Goal: Information Seeking & Learning: Learn about a topic

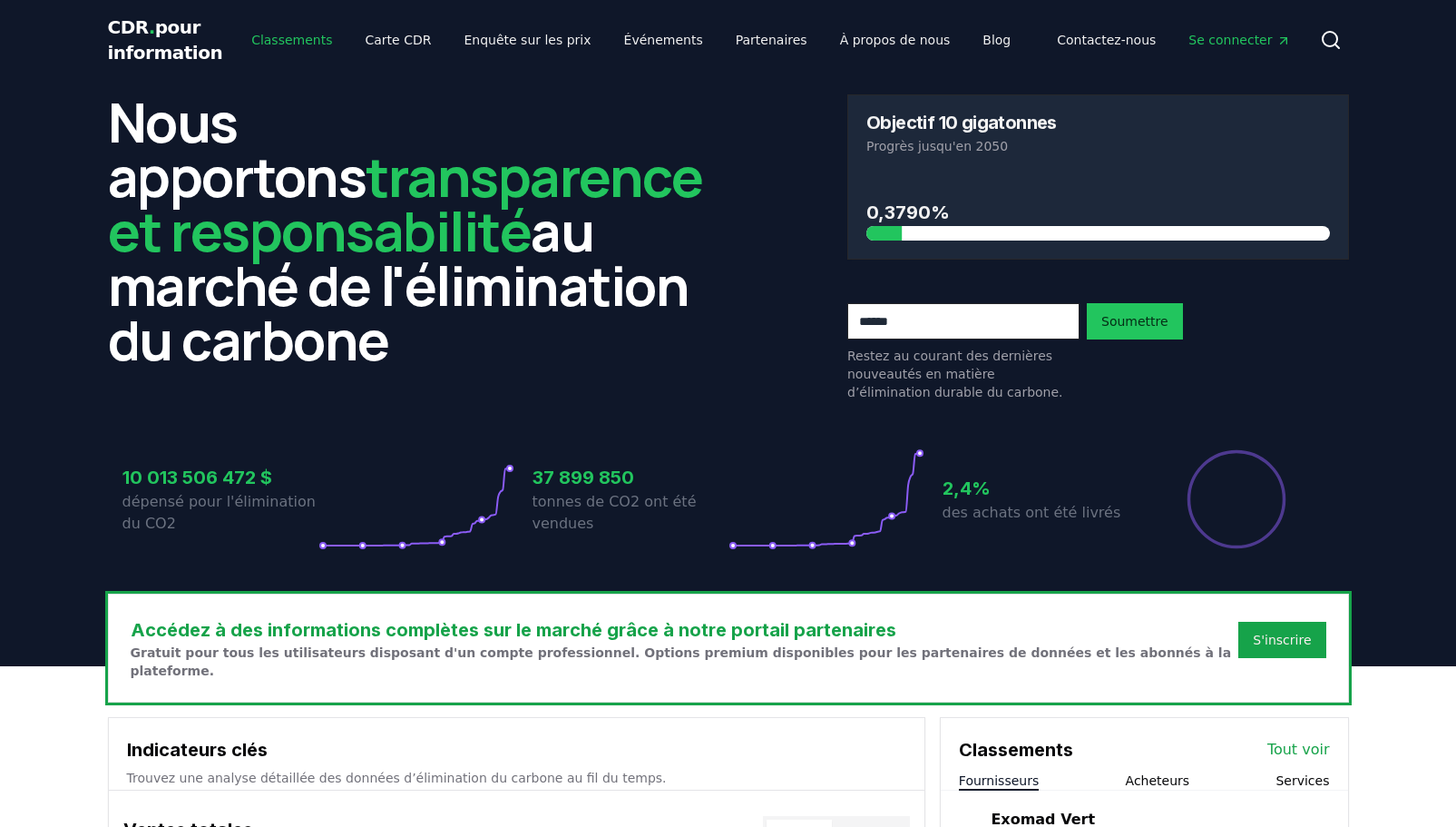
click at [275, 42] on font "Classements" at bounding box center [292, 39] width 81 height 14
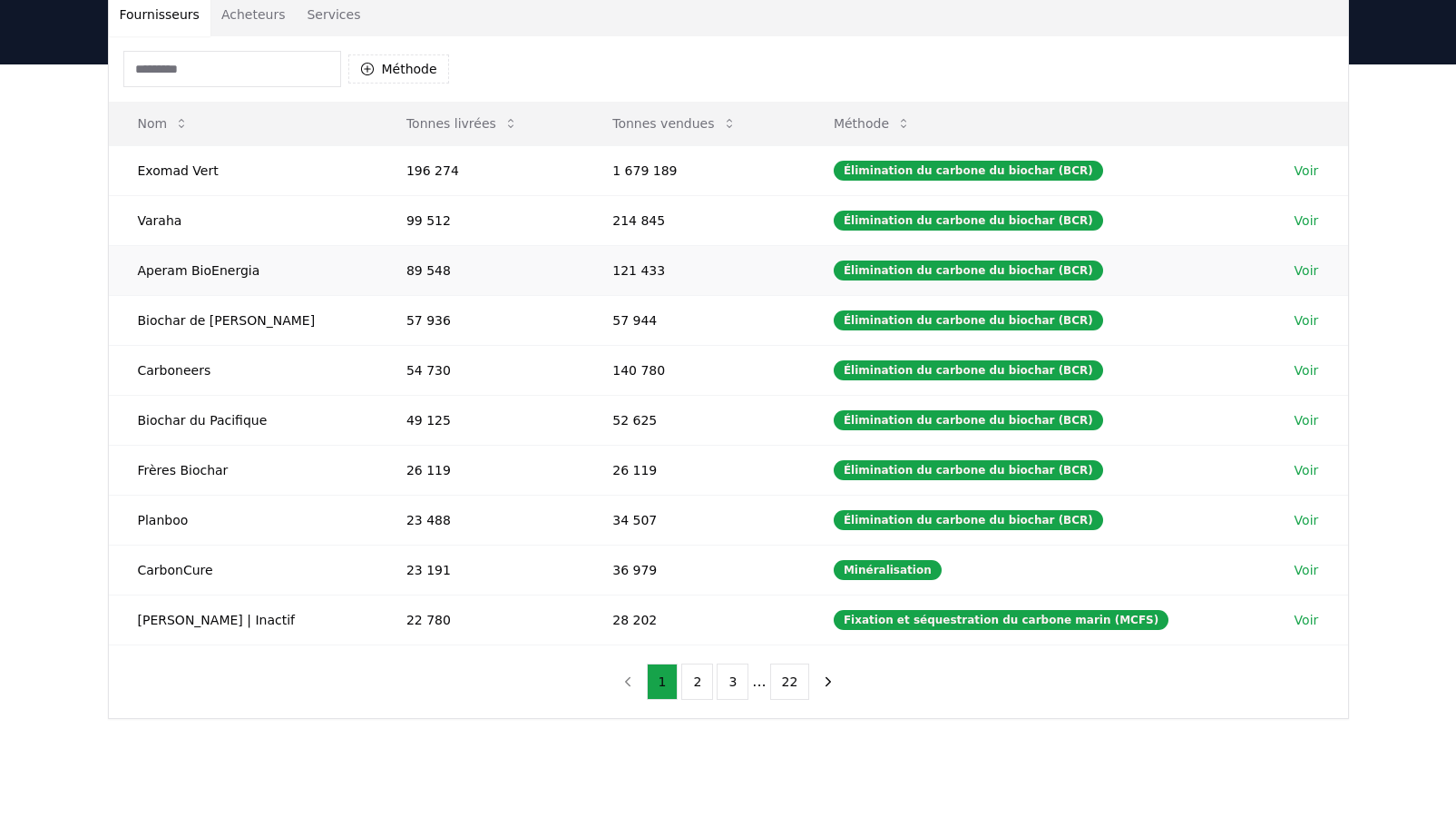
scroll to position [181, 0]
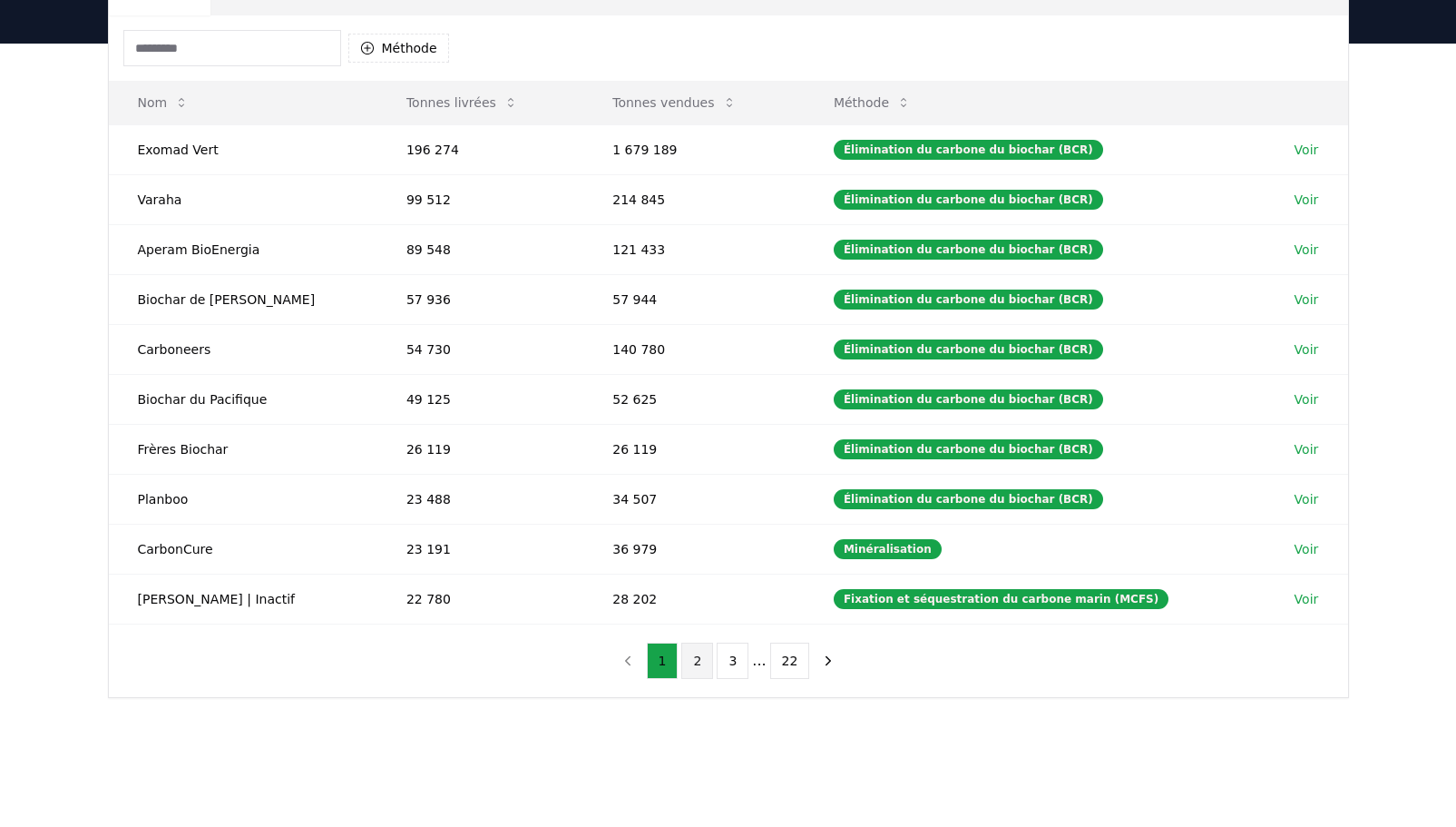
click at [692, 663] on button "2" at bounding box center [697, 661] width 32 height 37
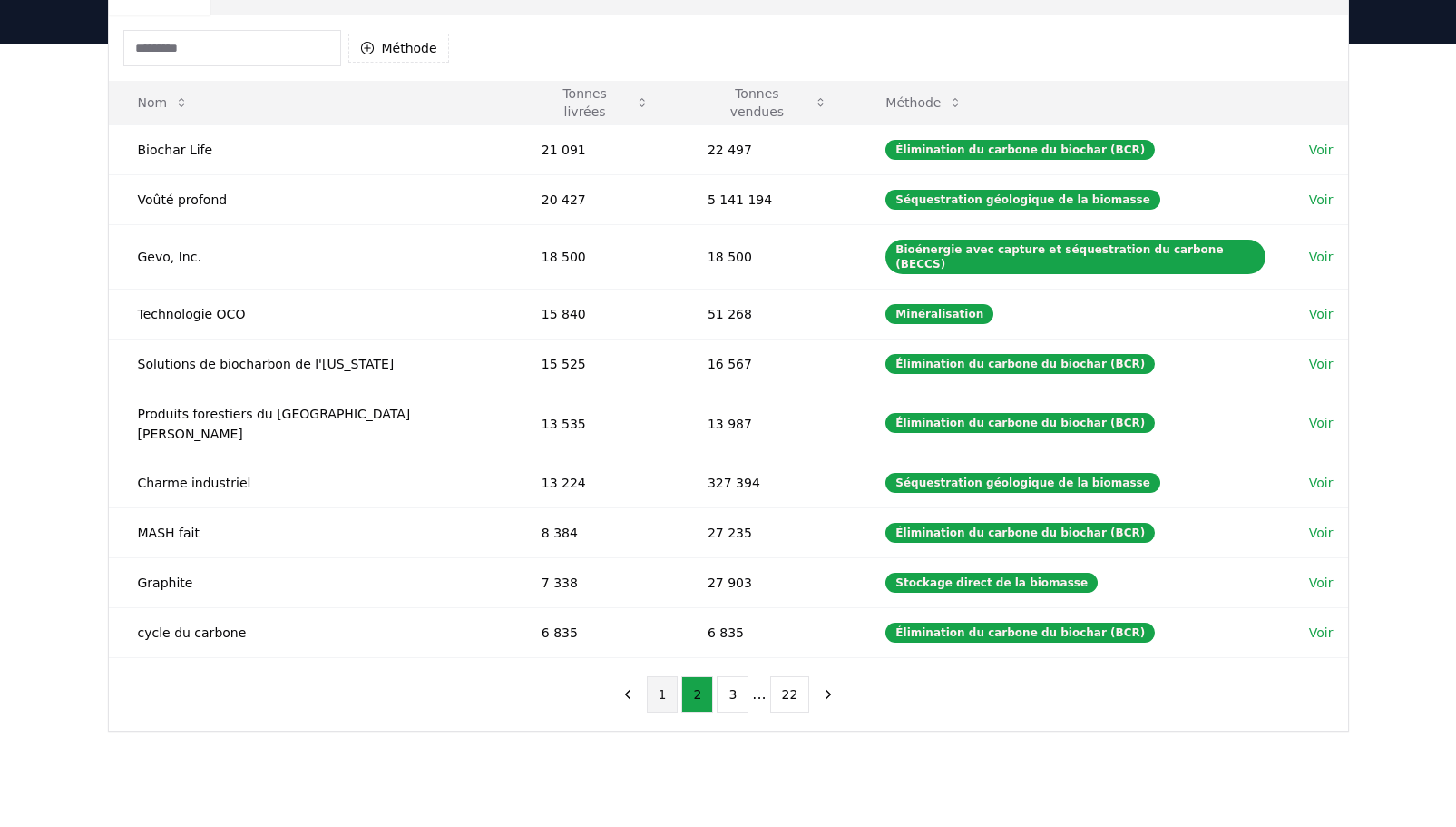
click at [662, 677] on button "1" at bounding box center [663, 694] width 32 height 37
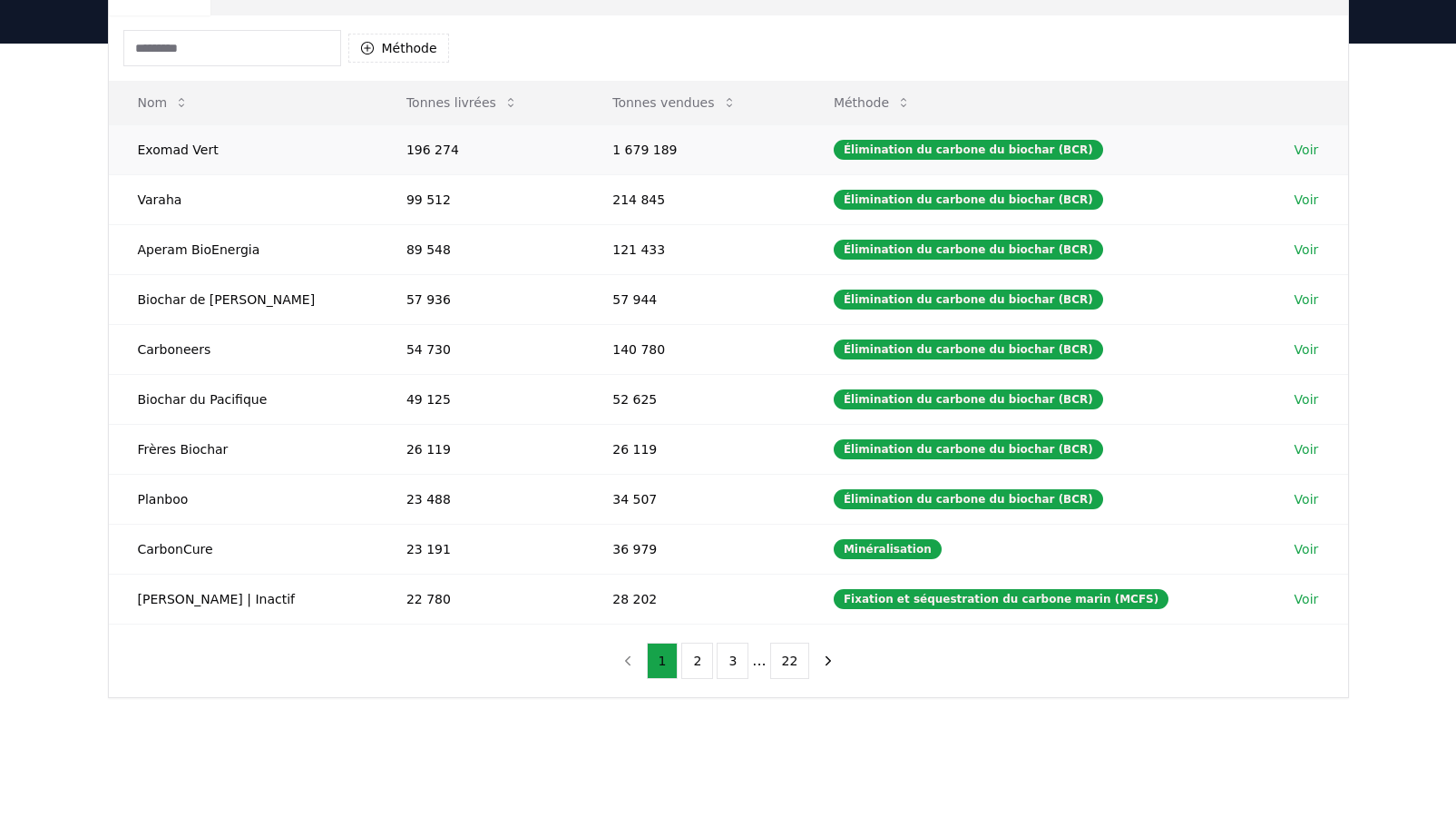
click at [1295, 146] on font "Voir" at bounding box center [1307, 149] width 24 height 14
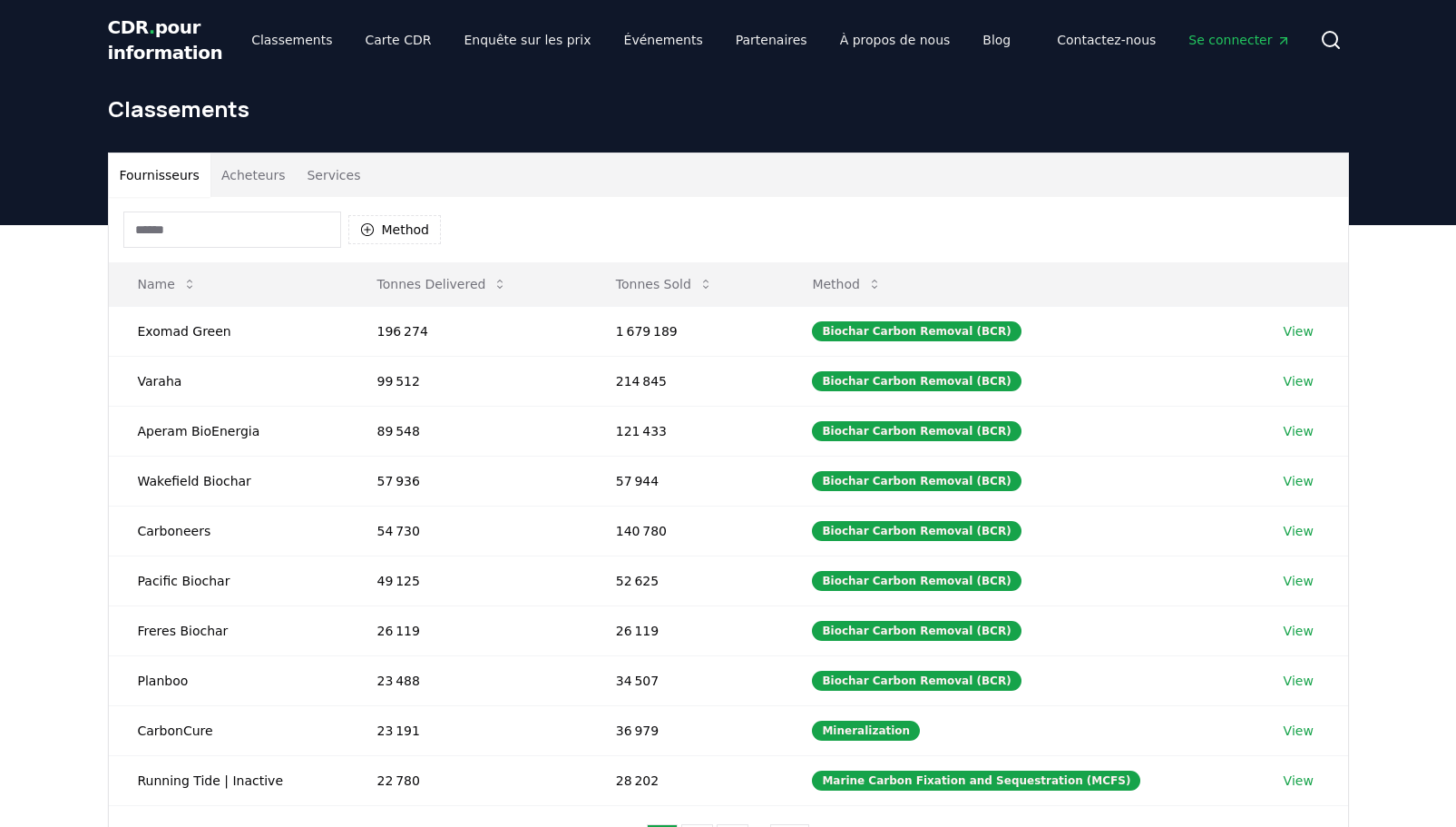
scroll to position [196, 0]
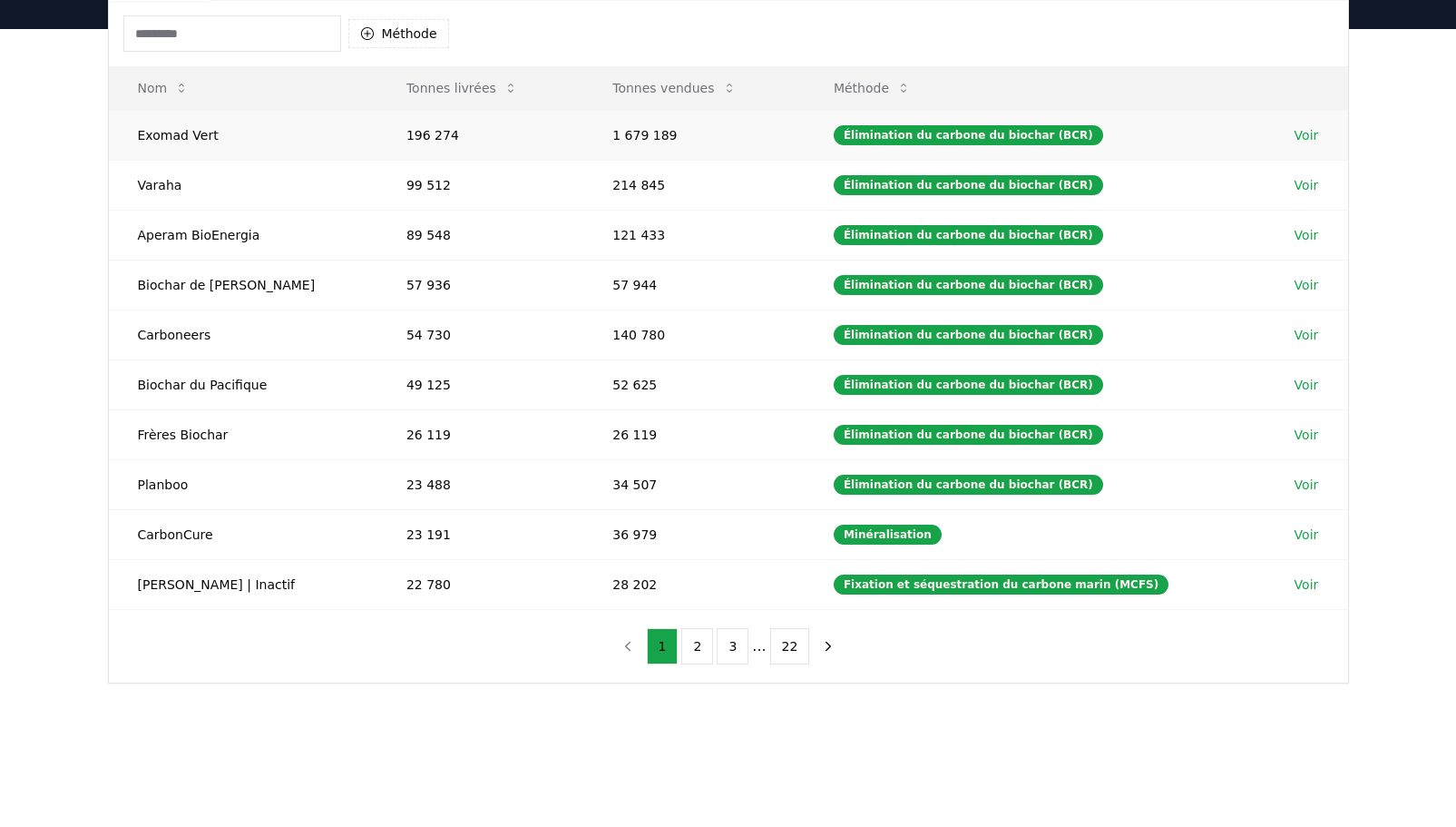
click at [1297, 133] on font "Voir" at bounding box center [1307, 134] width 24 height 14
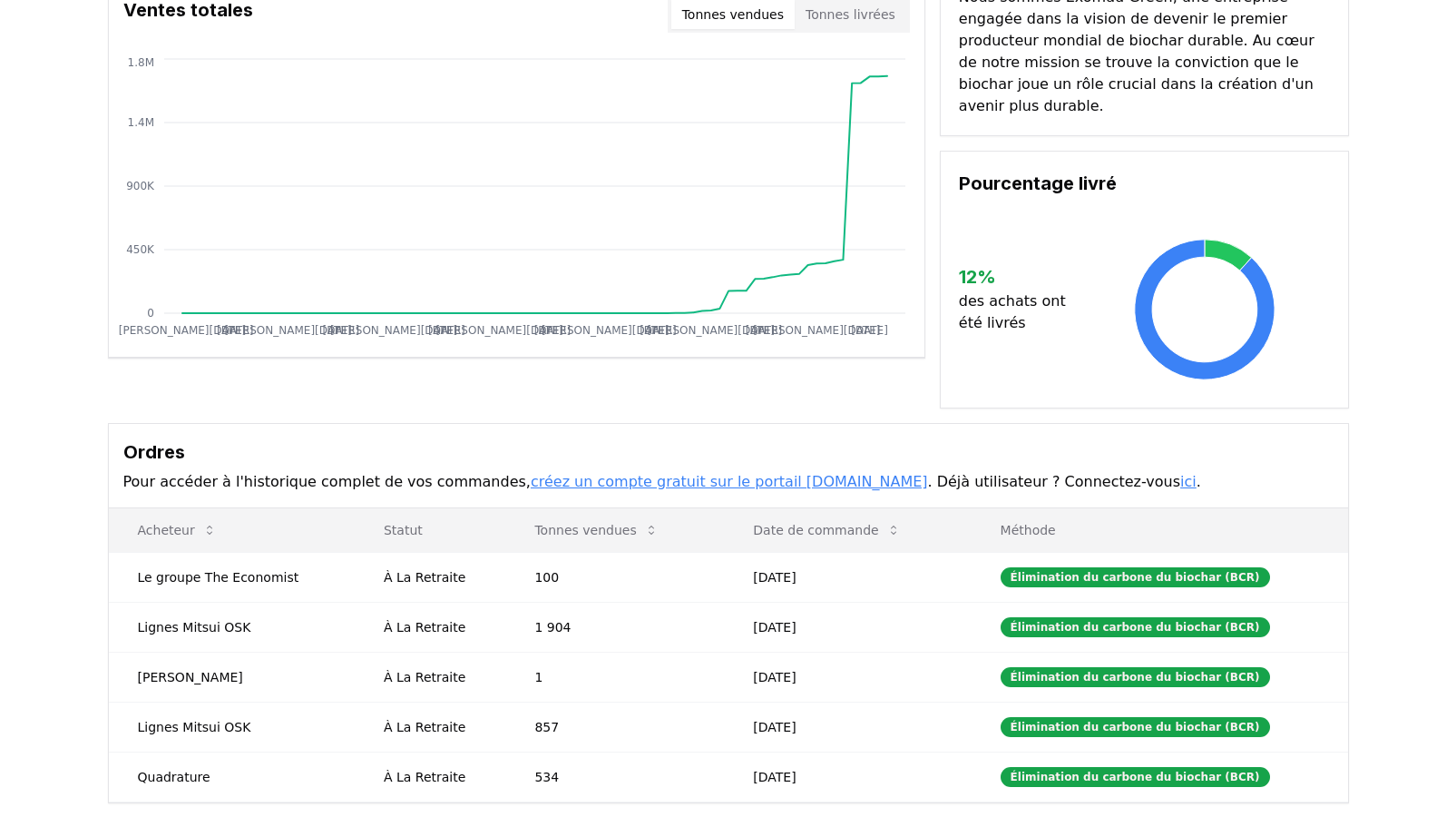
scroll to position [273, 0]
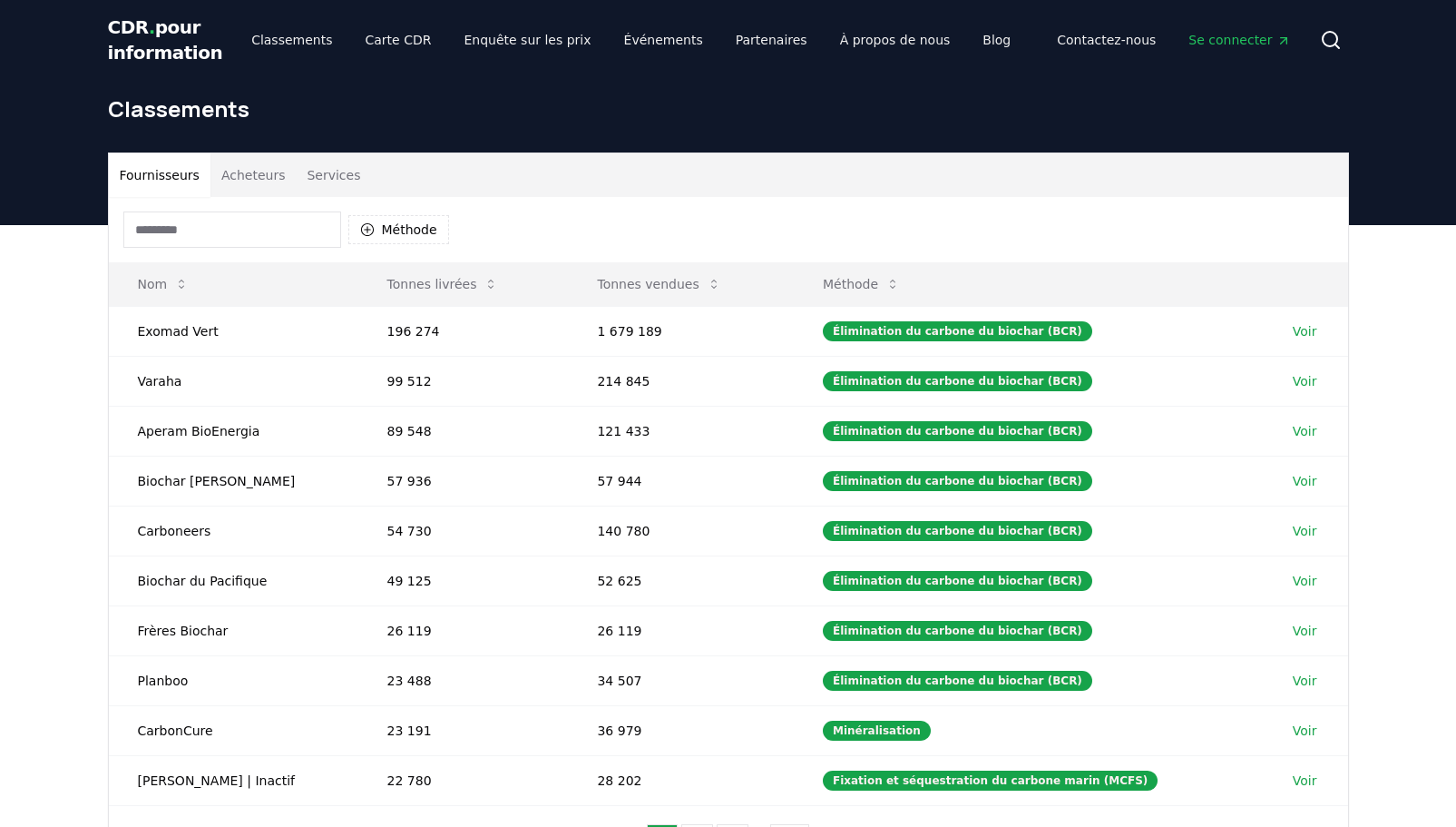
click at [1223, 40] on font "Se connecter" at bounding box center [1230, 39] width 84 height 14
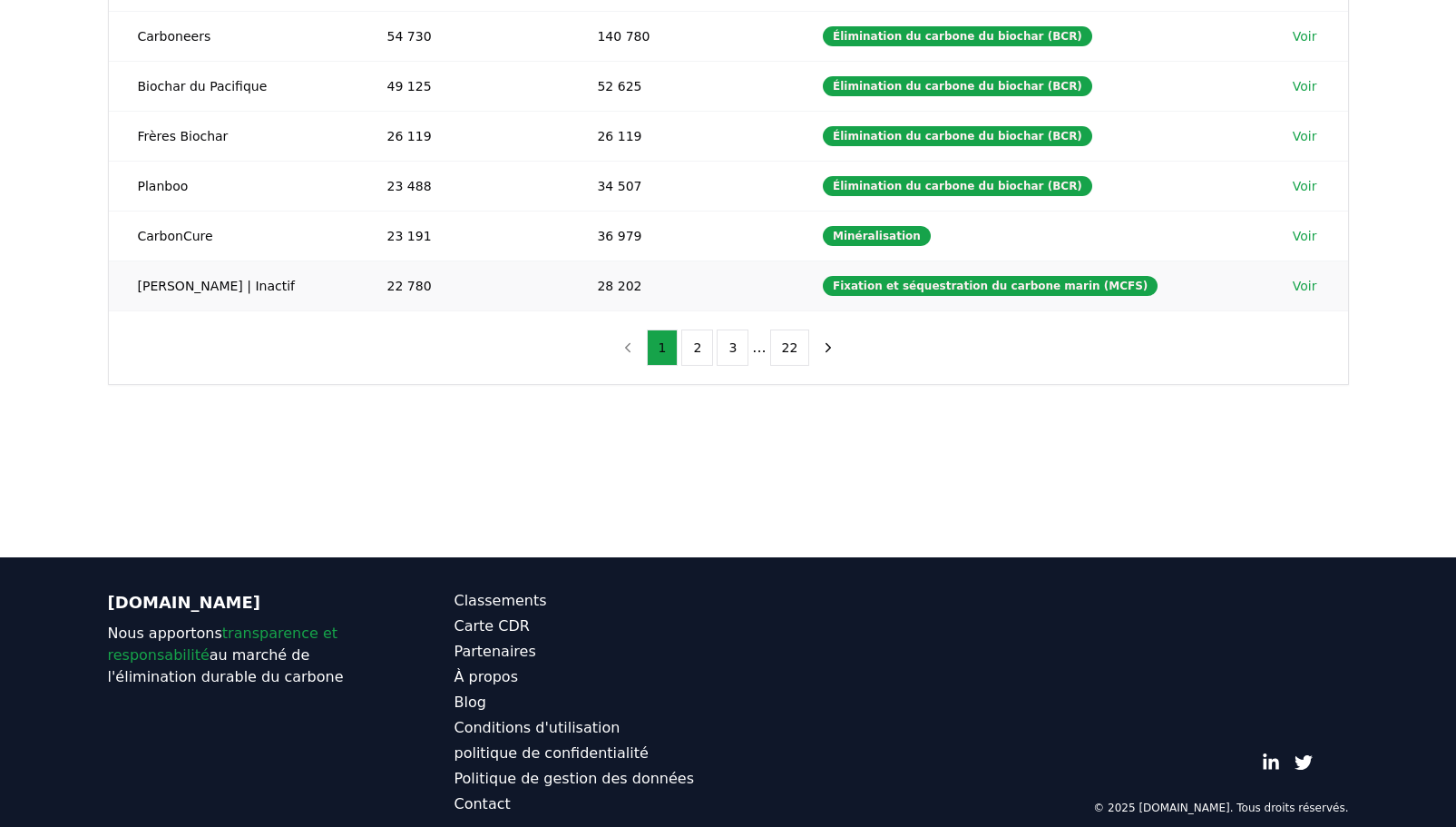
scroll to position [516, 0]
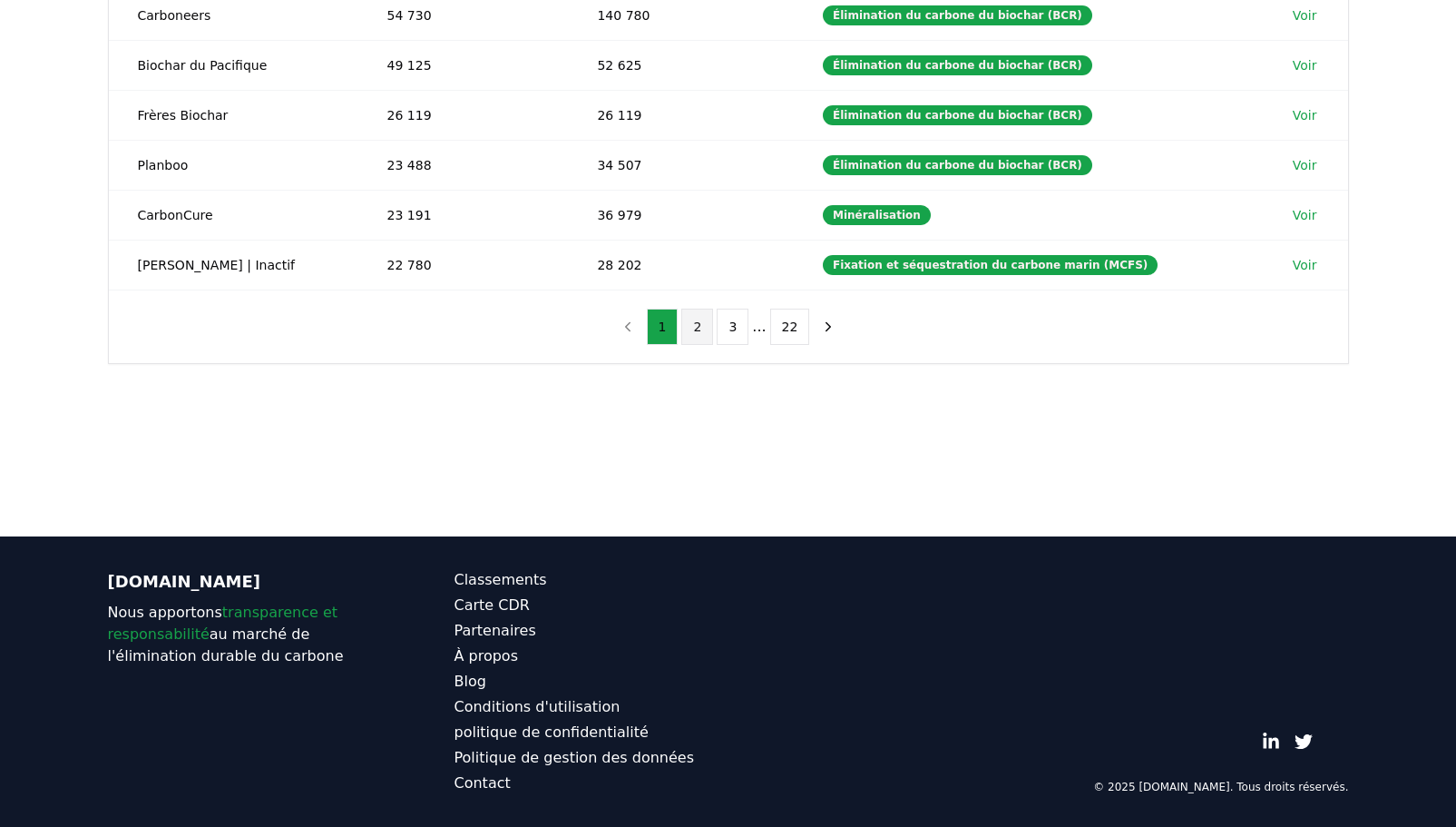
click at [705, 327] on button "2" at bounding box center [697, 326] width 32 height 37
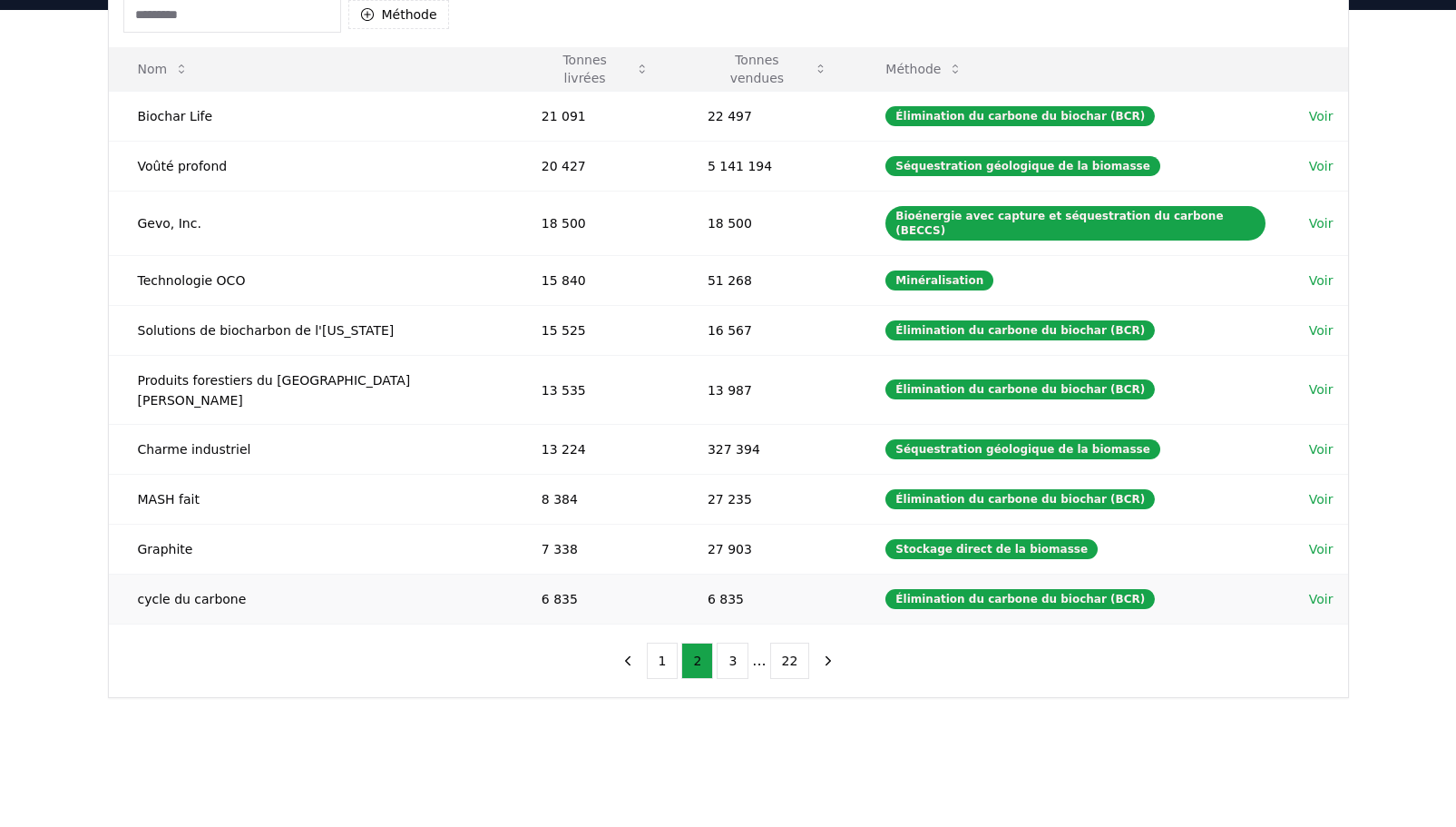
scroll to position [152, 0]
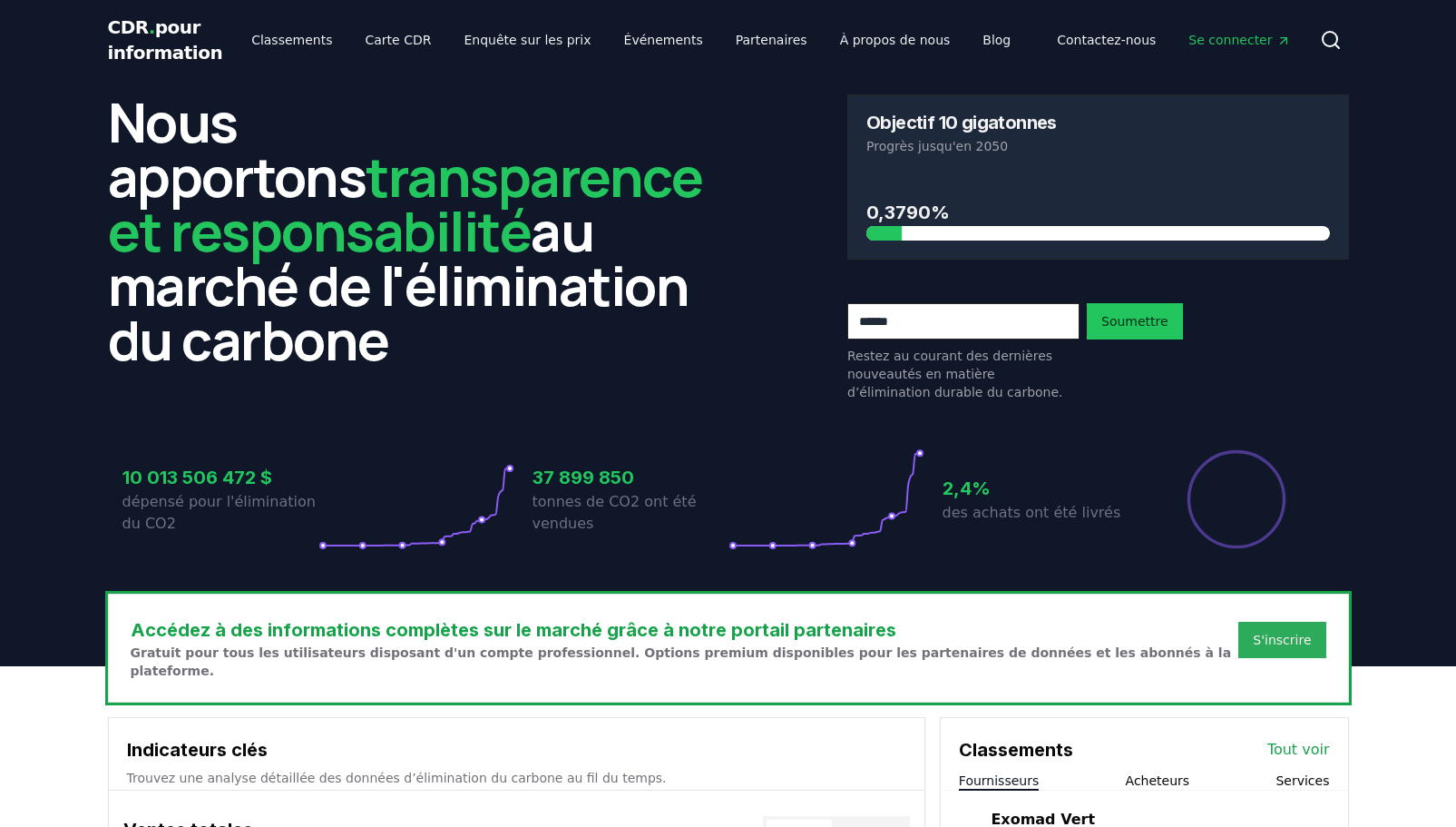
click at [1286, 658] on button "S'inscrire" at bounding box center [1281, 640] width 87 height 37
click at [1283, 648] on font "S'inscrire" at bounding box center [1282, 639] width 58 height 14
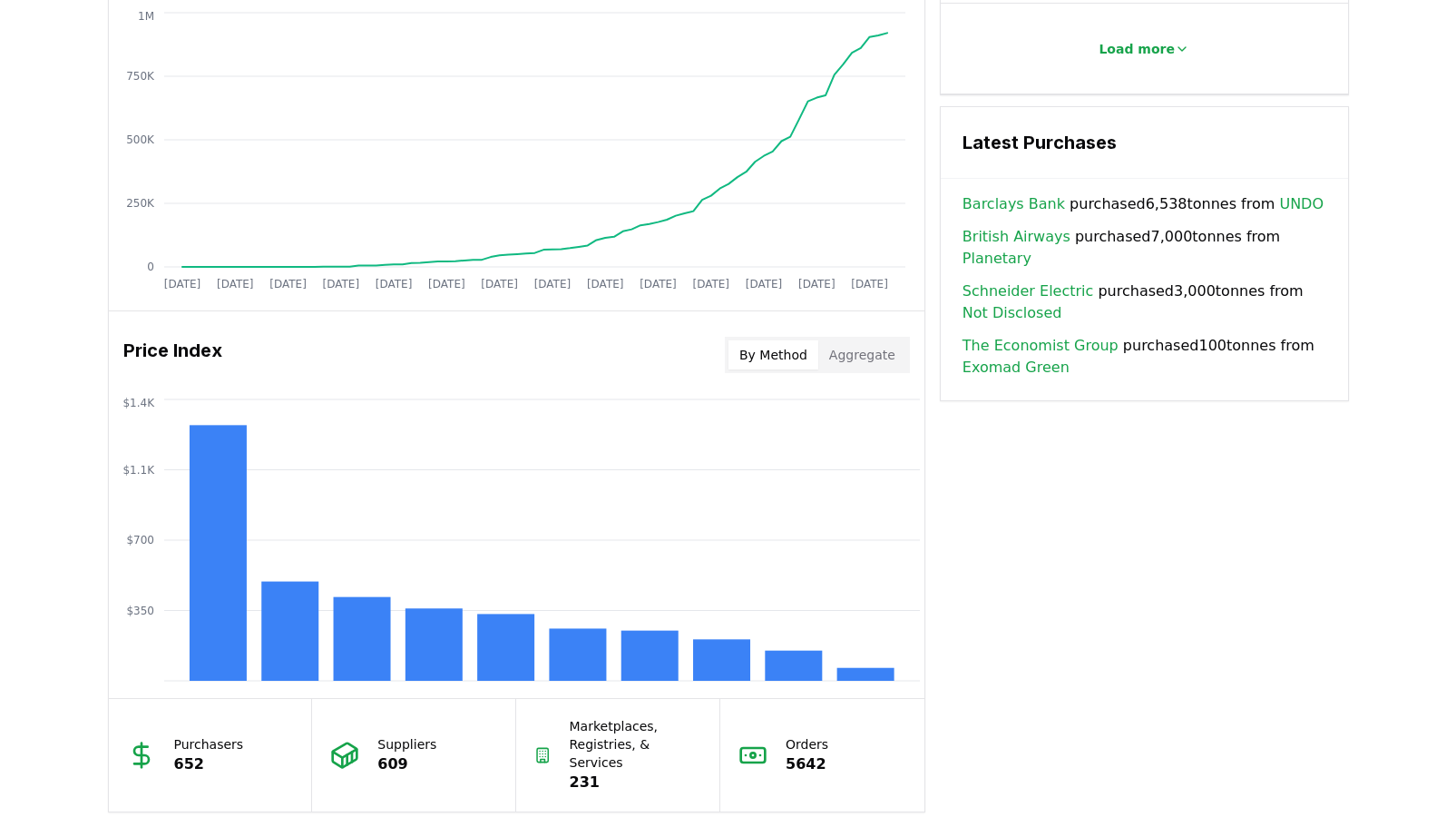
scroll to position [1180, 0]
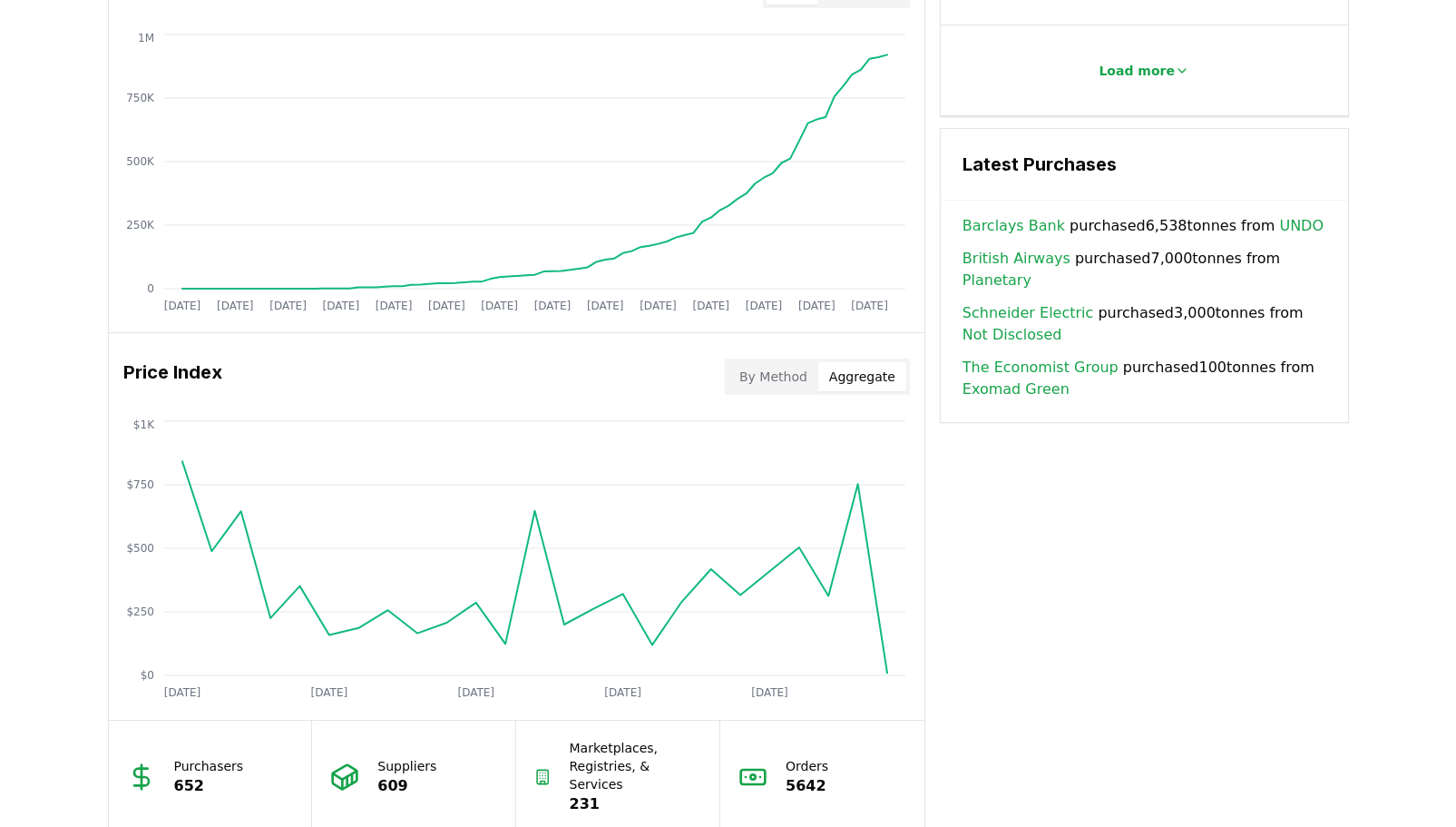
click at [865, 378] on button "Aggregate" at bounding box center [862, 376] width 88 height 29
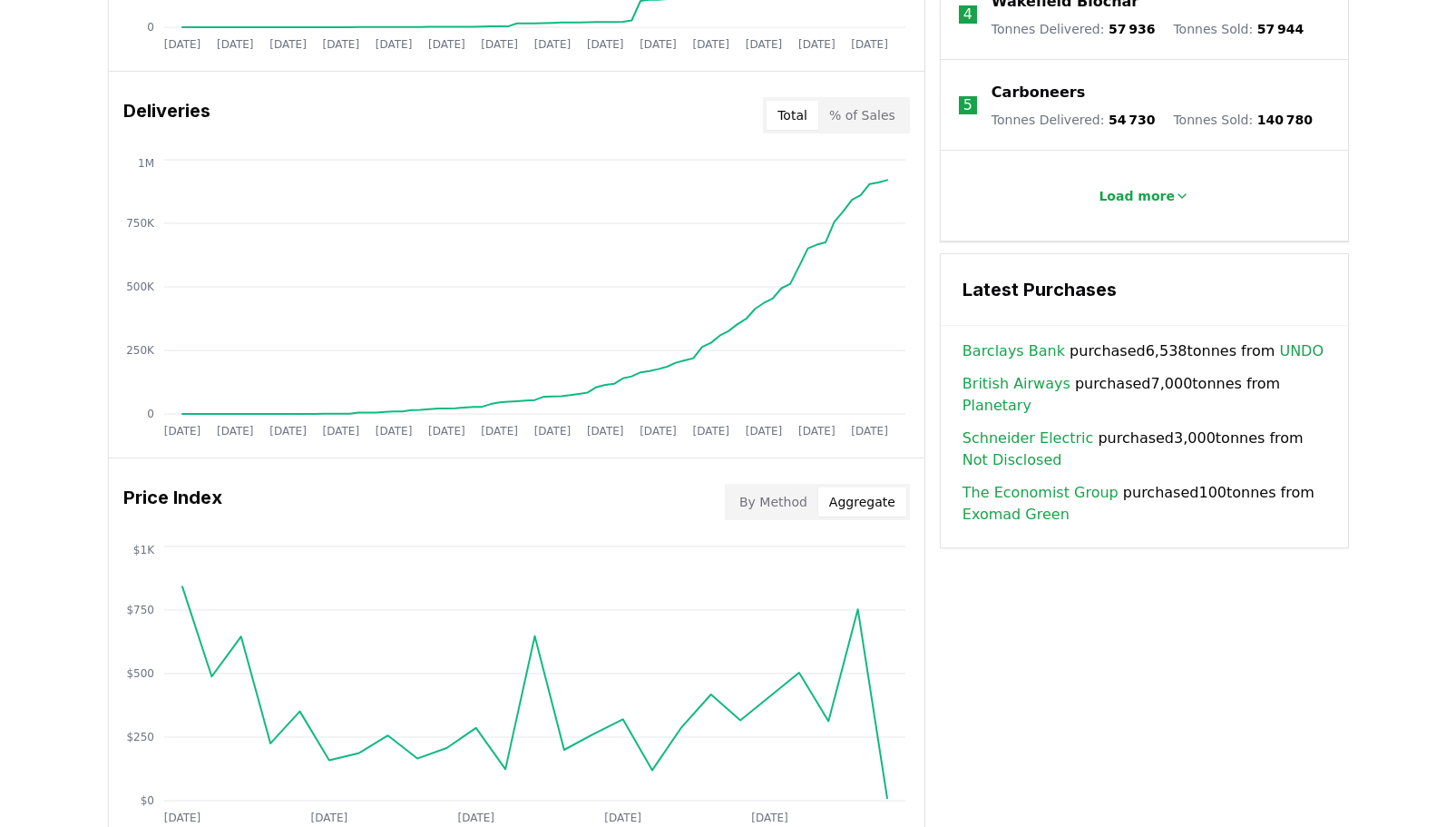
scroll to position [1089, 0]
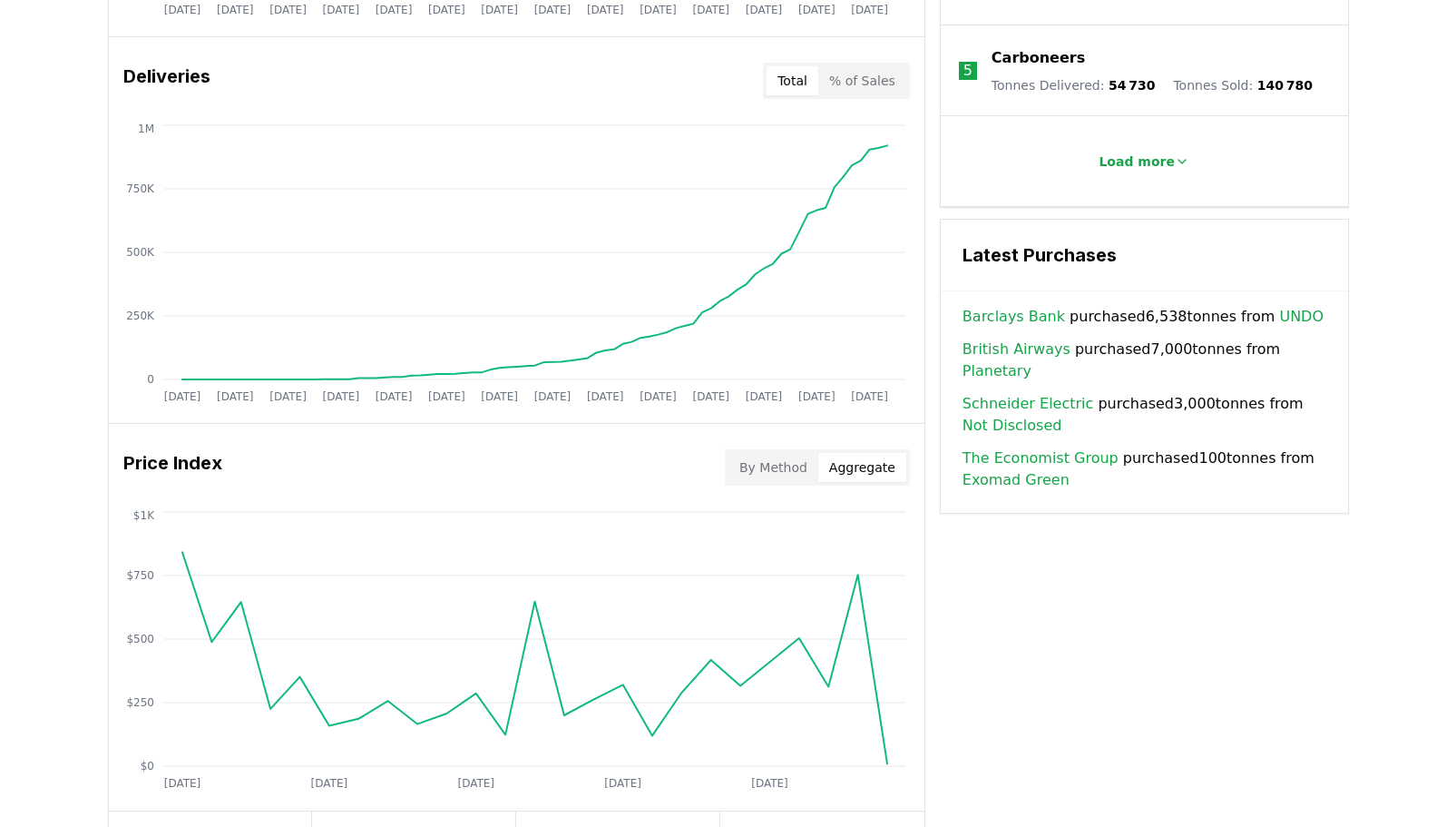
click at [773, 472] on button "By Method" at bounding box center [774, 467] width 90 height 29
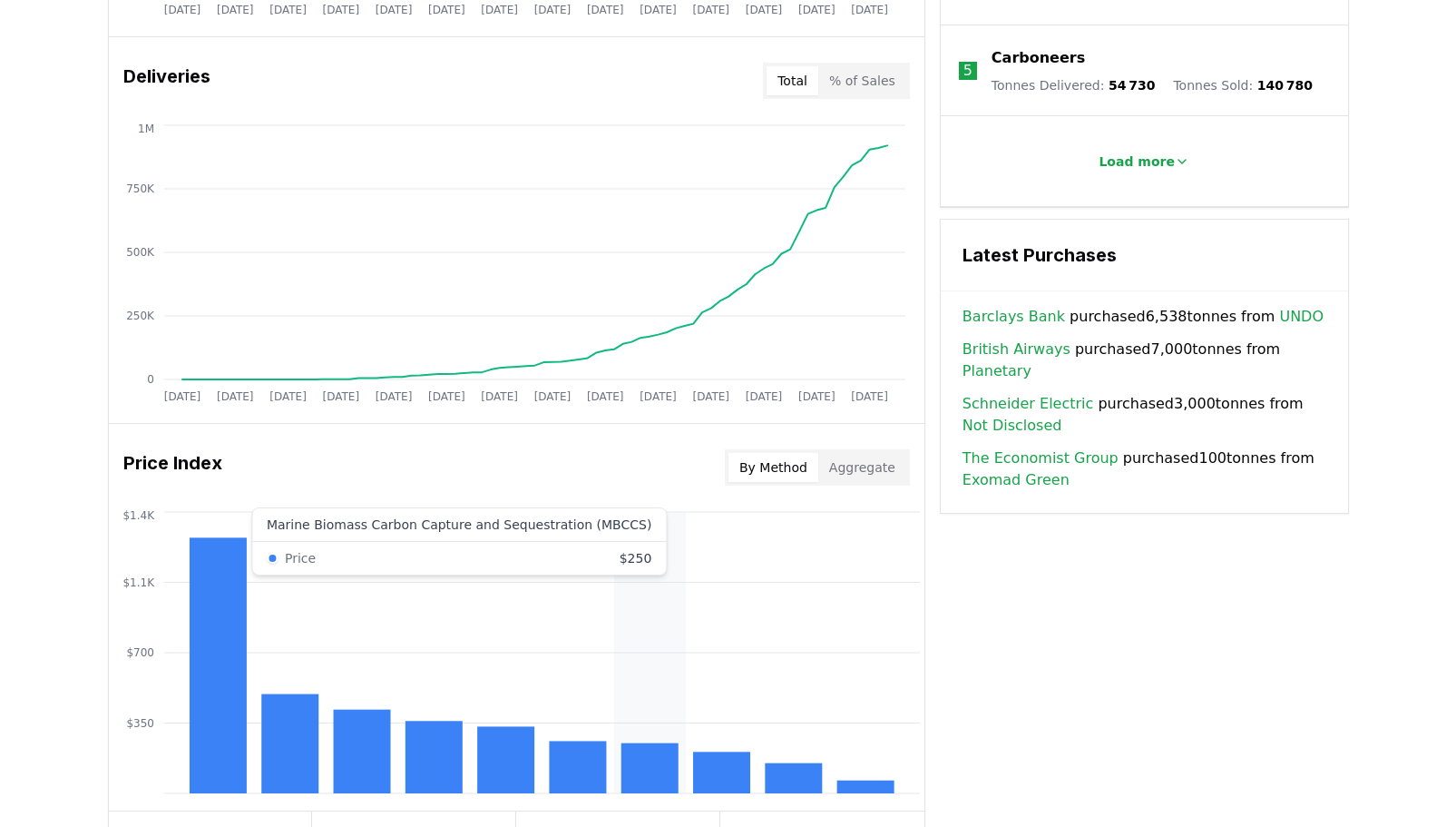
click at [659, 554] on icon "$350 $700 $1.1K $1.4K" at bounding box center [517, 652] width 815 height 290
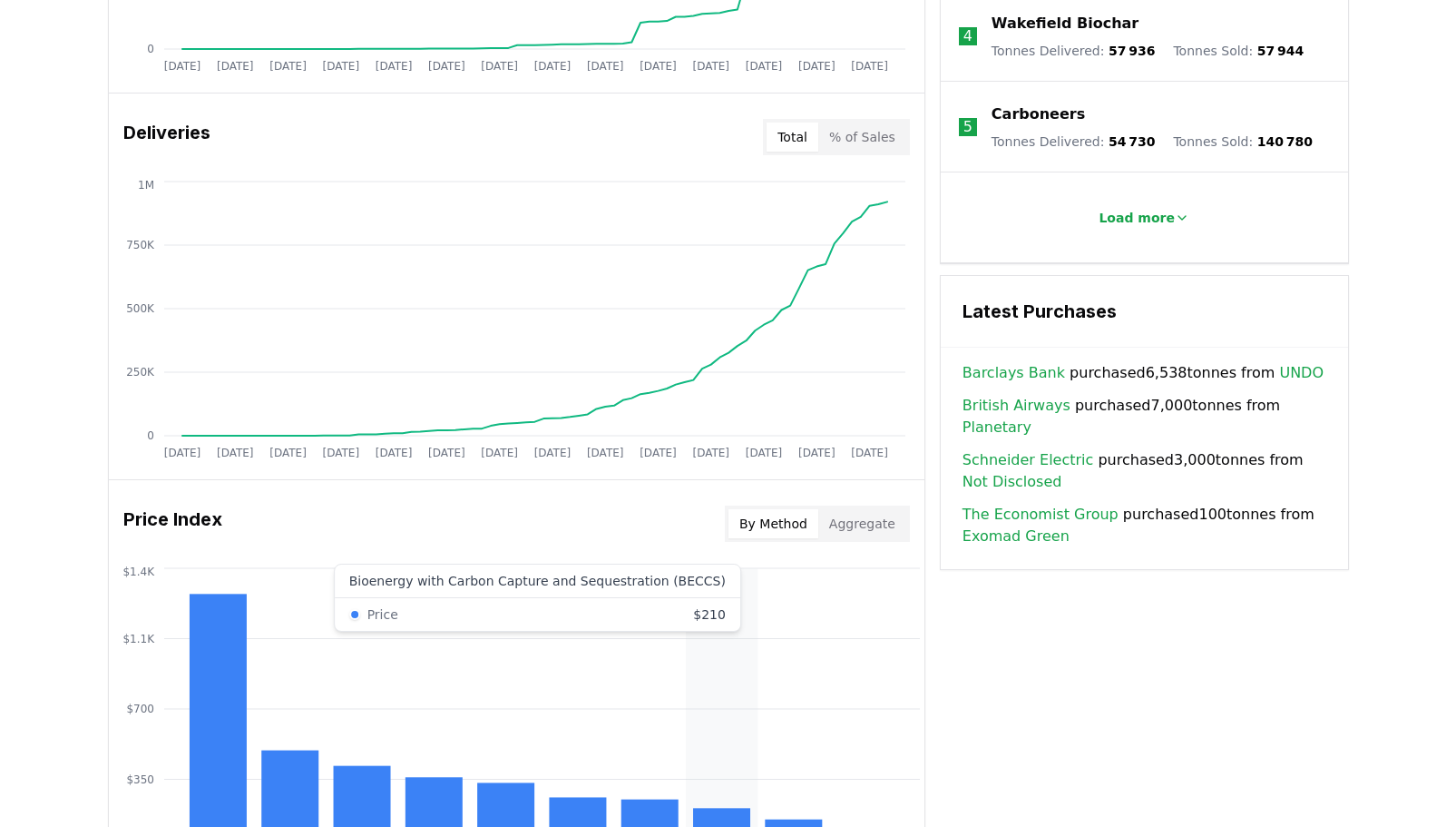
scroll to position [998, 0]
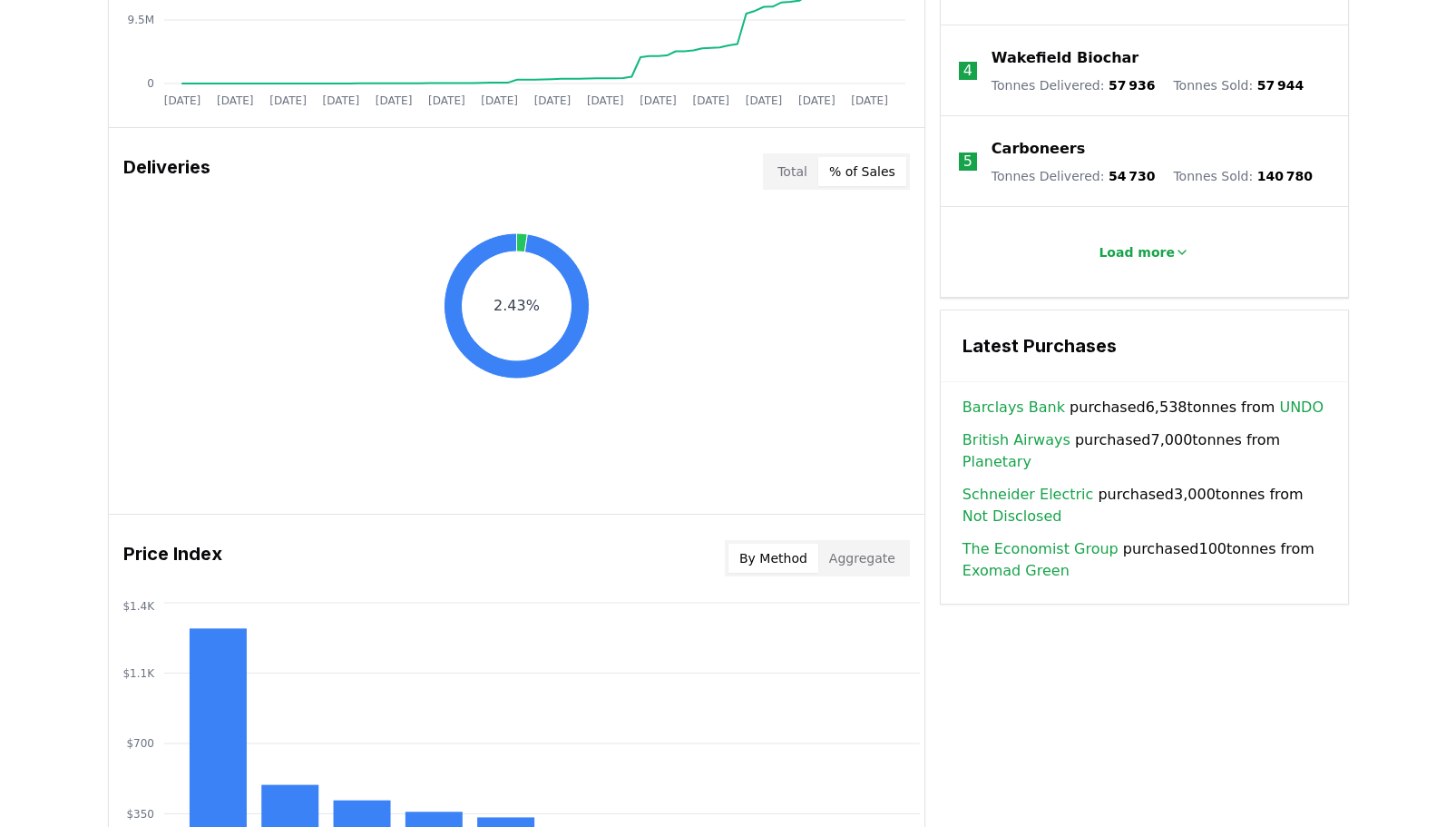
click at [879, 176] on button "% of Sales" at bounding box center [862, 171] width 88 height 29
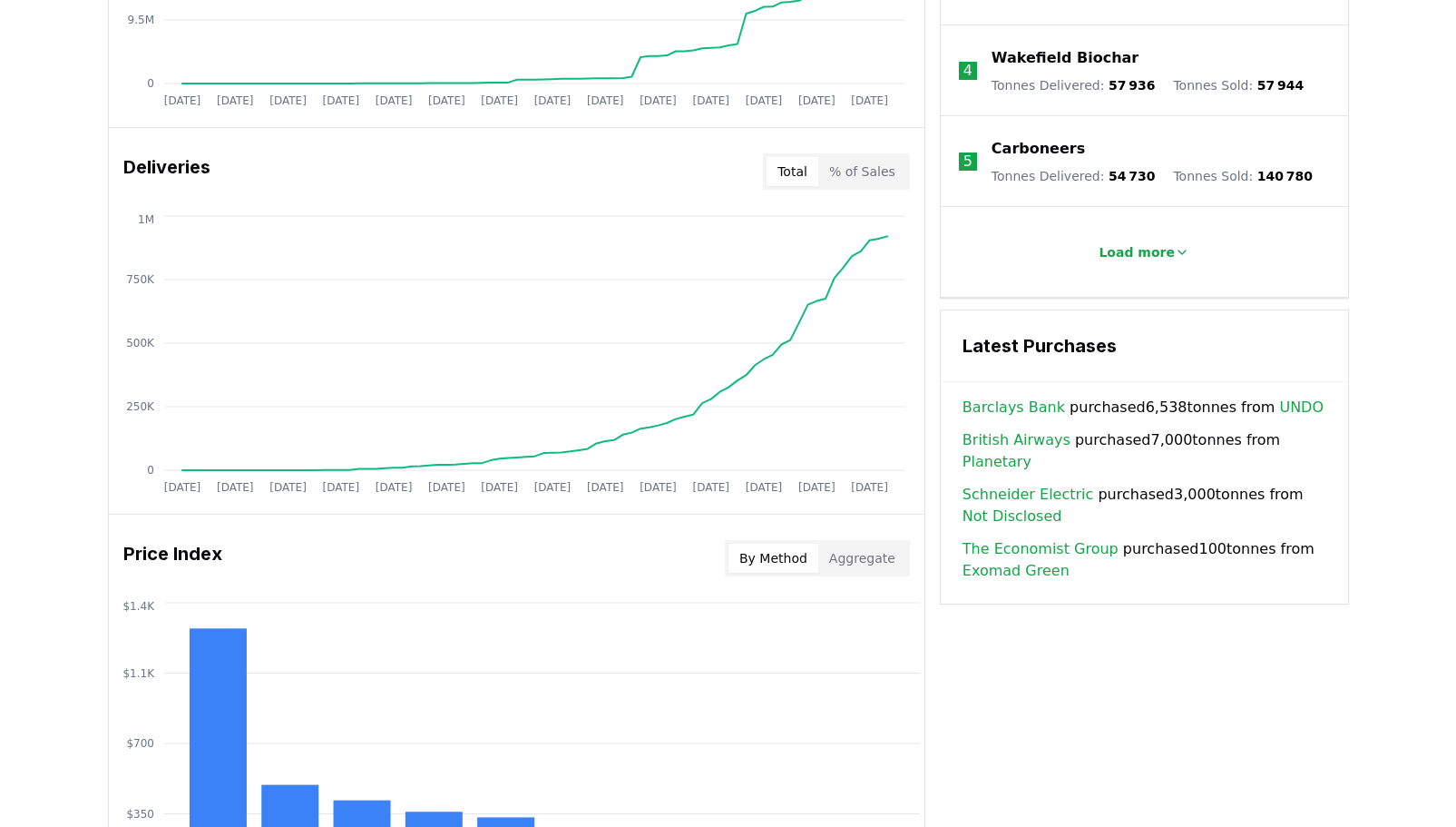
click at [787, 179] on button "Total" at bounding box center [792, 171] width 52 height 29
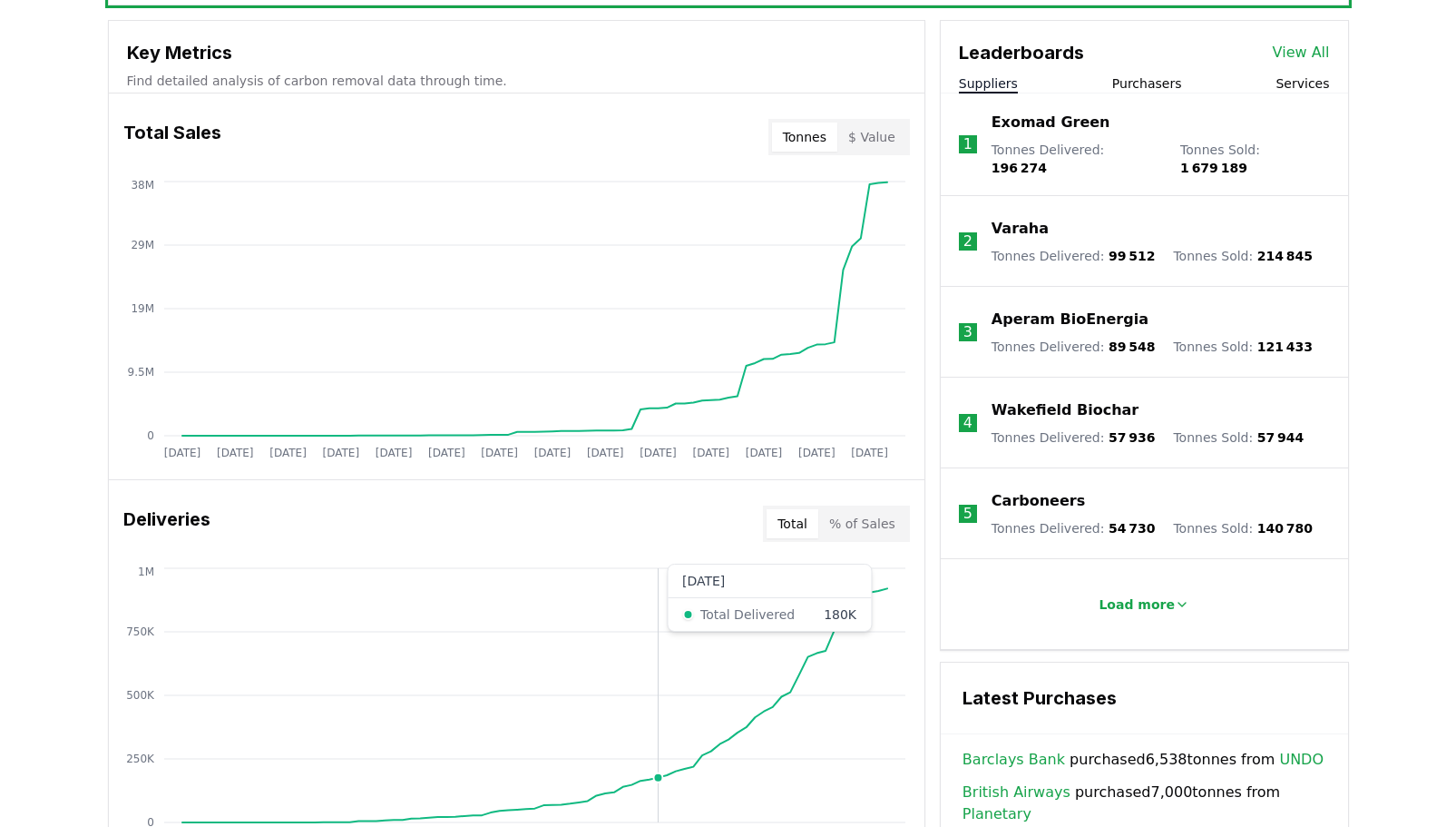
scroll to position [635, 0]
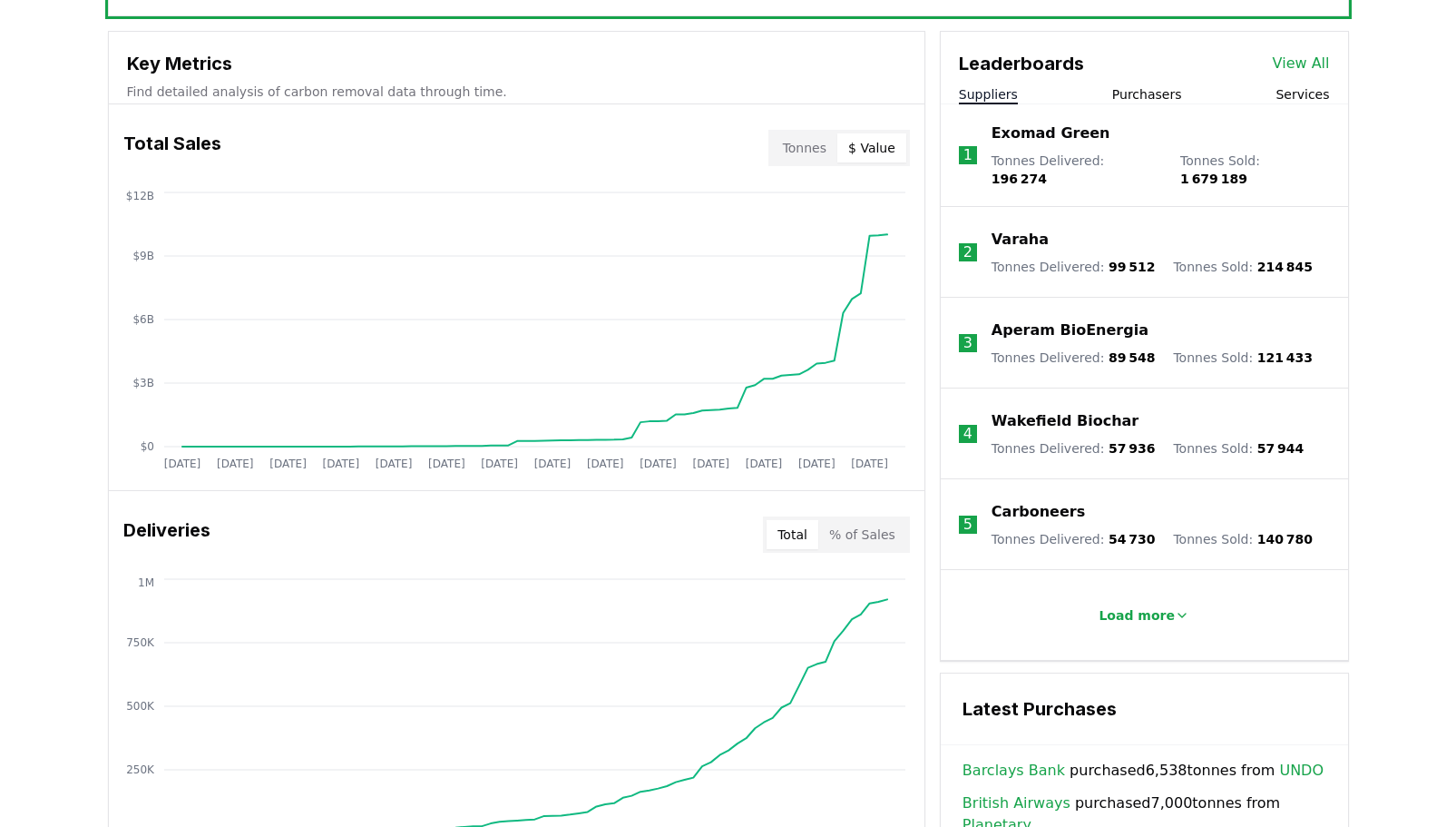
click at [860, 148] on button "$ Value" at bounding box center [872, 148] width 69 height 29
click at [813, 152] on button "Tonnes" at bounding box center [805, 148] width 66 height 29
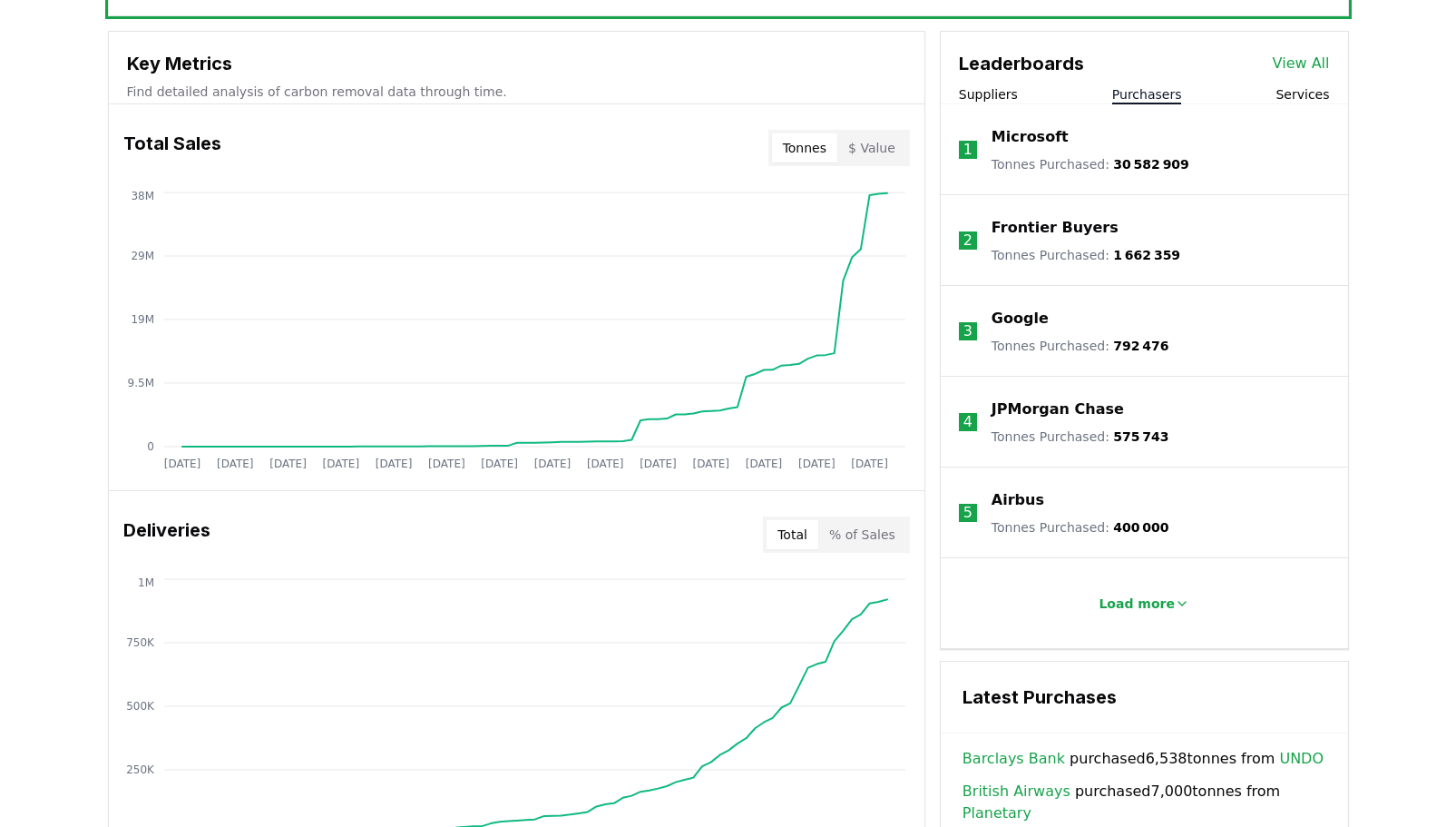
click at [1145, 93] on button "Purchasers" at bounding box center [1147, 94] width 70 height 18
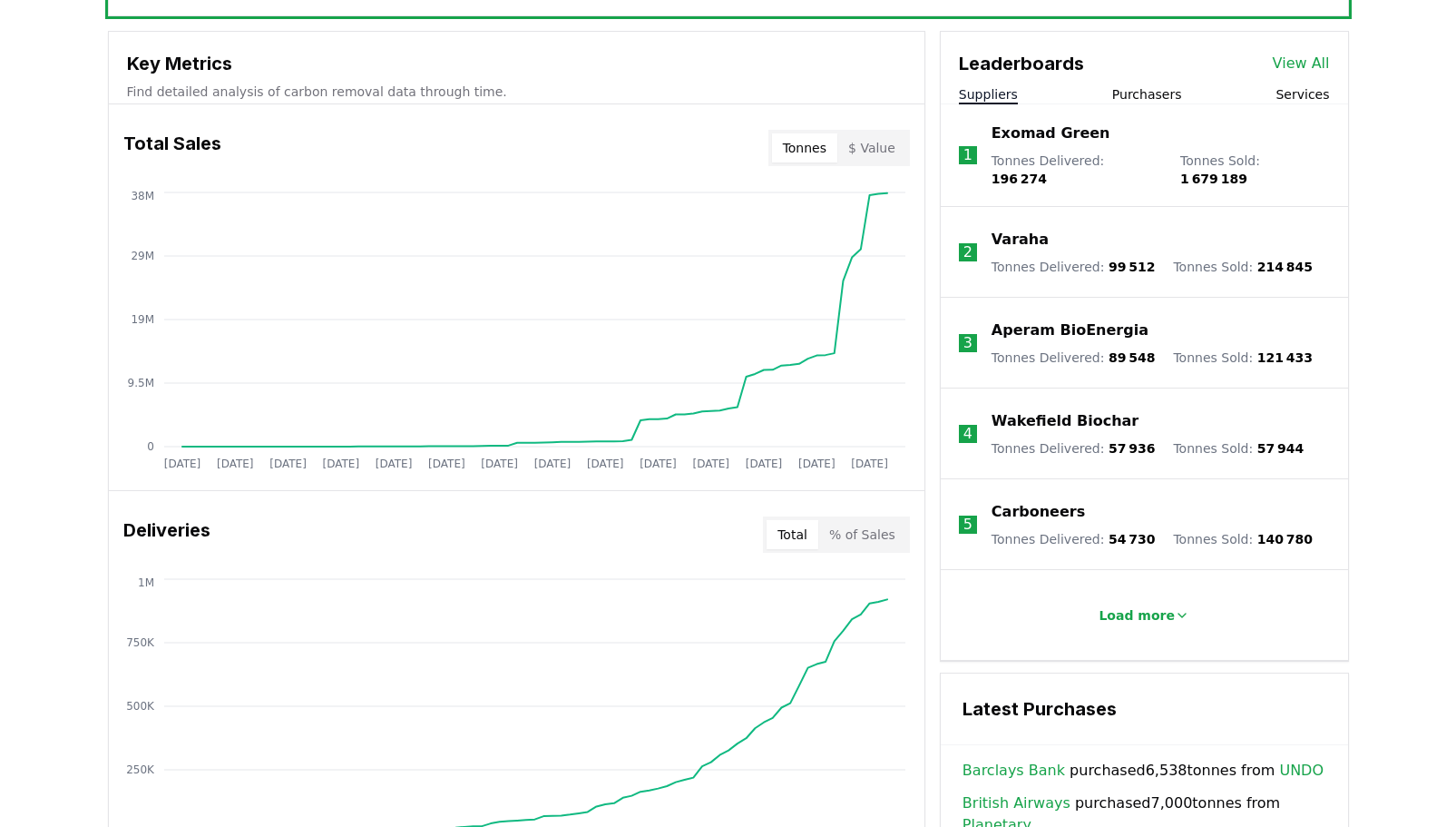
click at [991, 96] on button "Suppliers" at bounding box center [988, 94] width 59 height 18
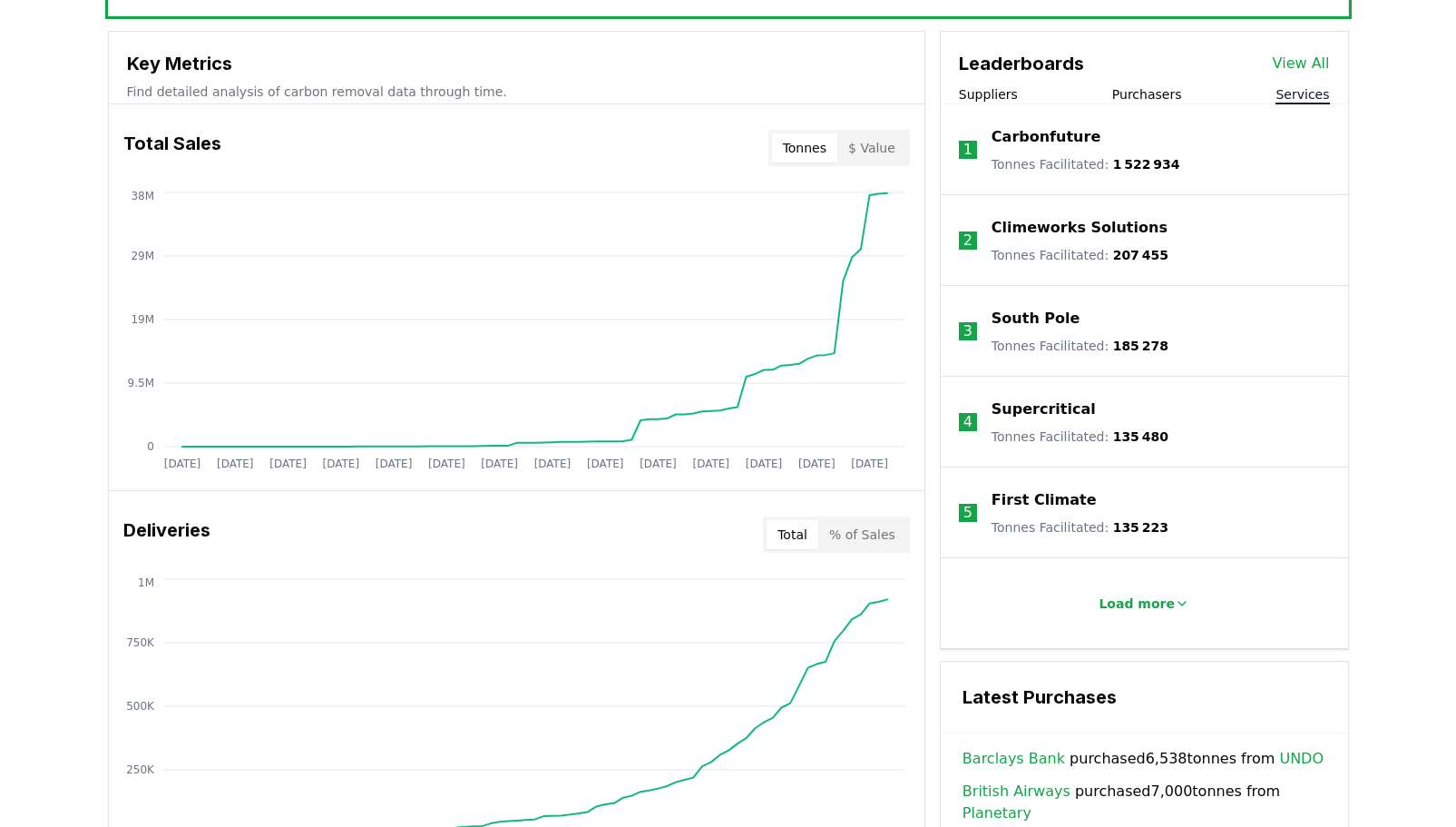
click at [1295, 94] on button "Services" at bounding box center [1302, 94] width 54 height 18
click at [1148, 599] on p "Load more" at bounding box center [1137, 603] width 76 height 18
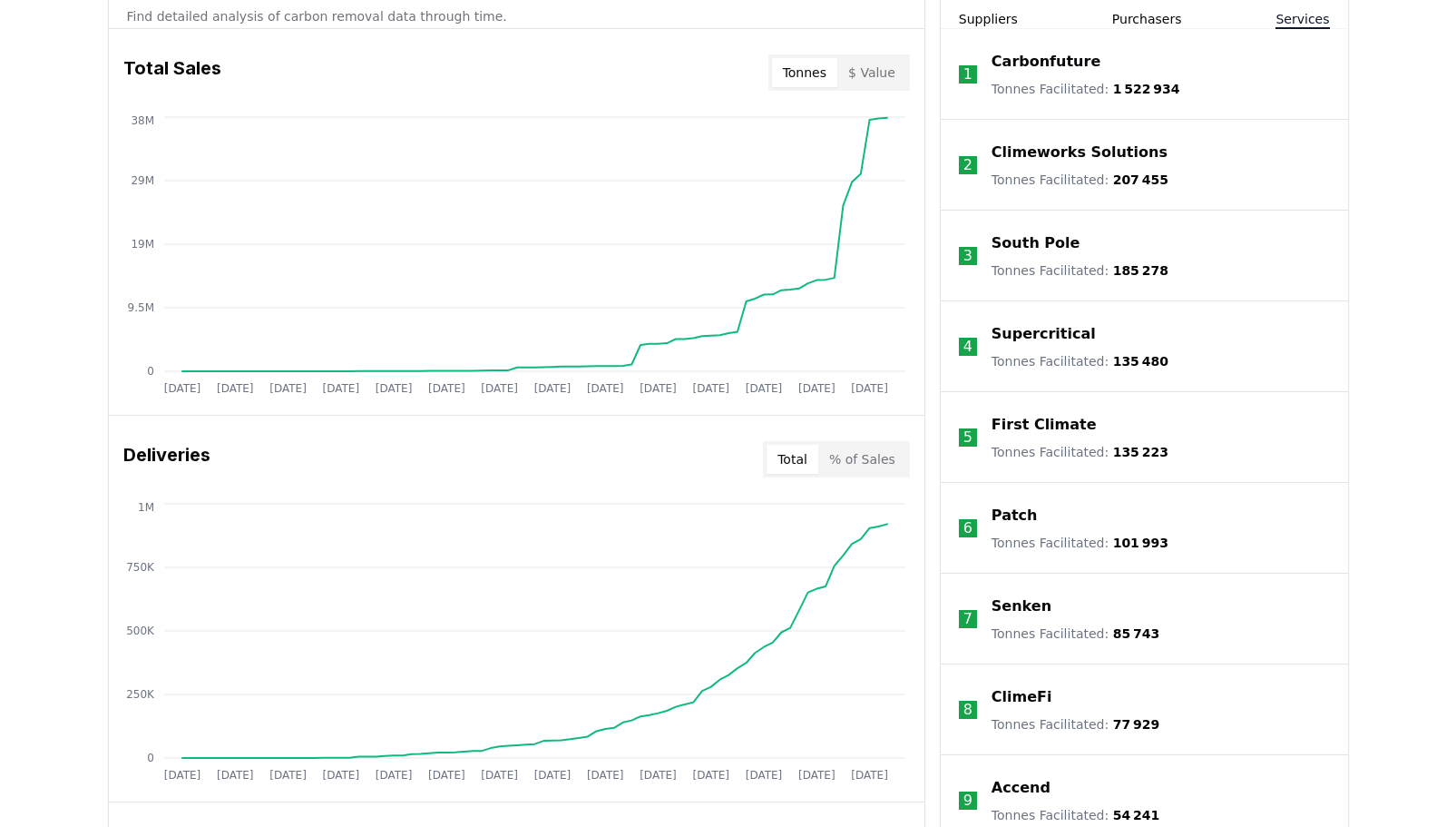
scroll to position [545, 0]
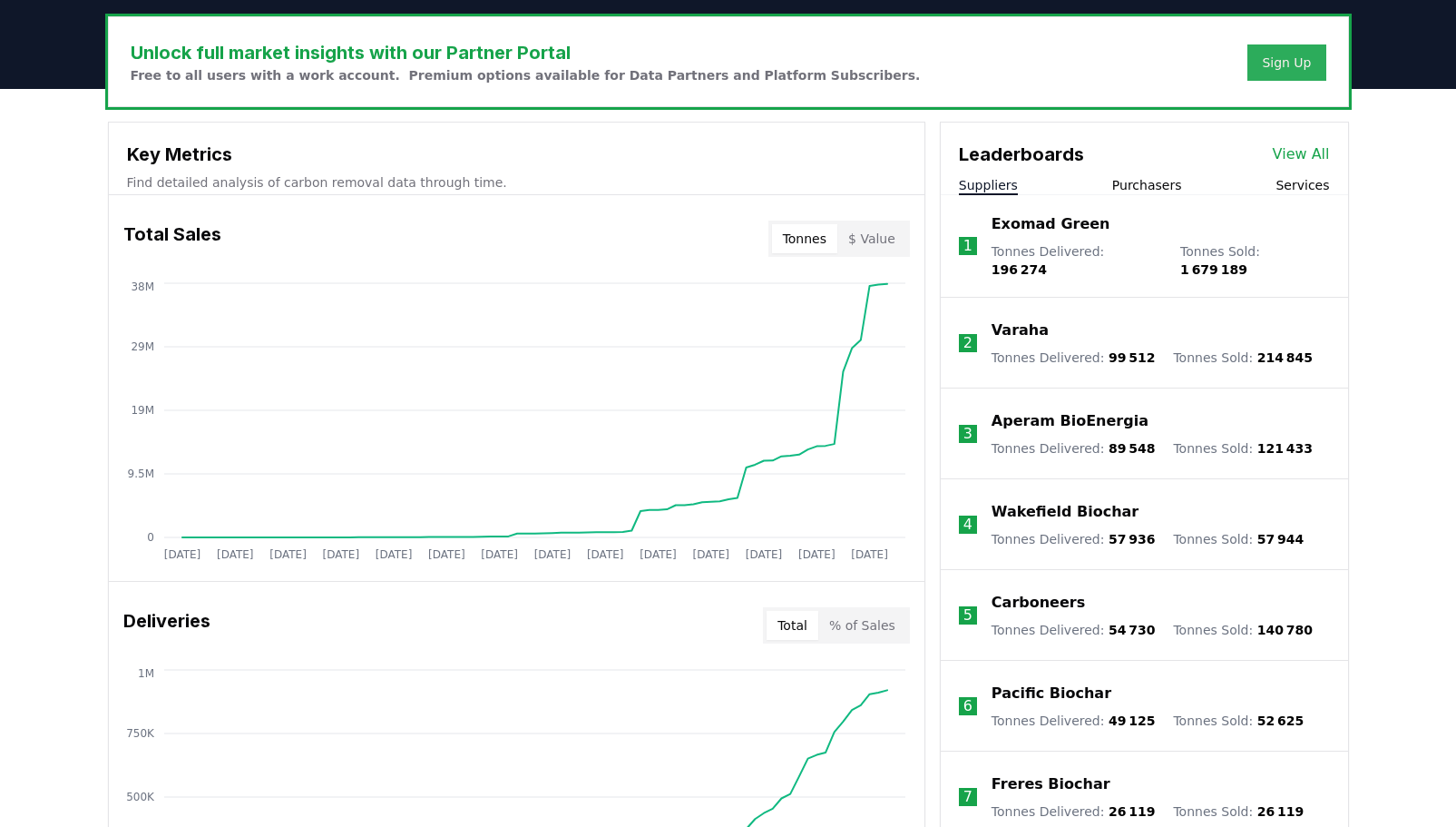
click at [1000, 180] on button "Suppliers" at bounding box center [988, 184] width 59 height 18
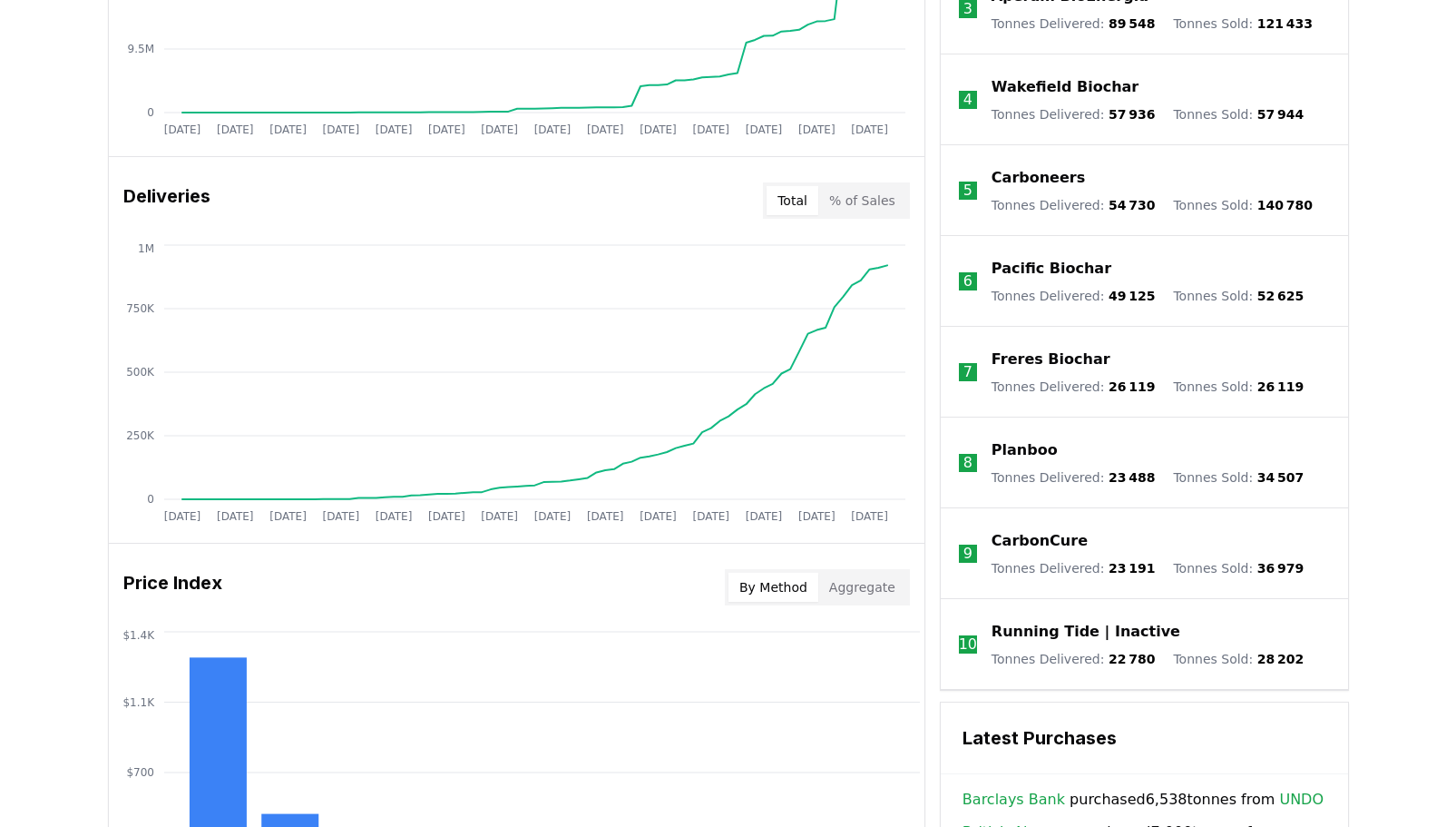
scroll to position [998, 0]
